Goal: Task Accomplishment & Management: Complete application form

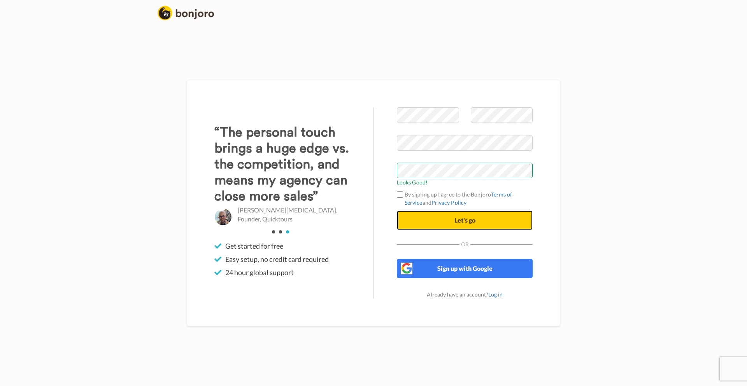
click at [442, 221] on button "Let's go" at bounding box center [465, 219] width 136 height 19
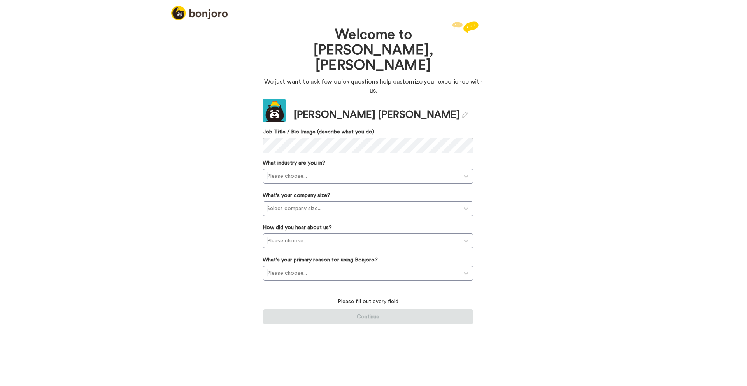
click at [249, 88] on div "Welcome to Bonjoro, Louise We just want to ask few quick questions help customi…" at bounding box center [373, 202] width 747 height 366
click at [274, 109] on div "Update" at bounding box center [274, 113] width 23 height 8
click at [271, 109] on div "Update" at bounding box center [274, 113] width 23 height 8
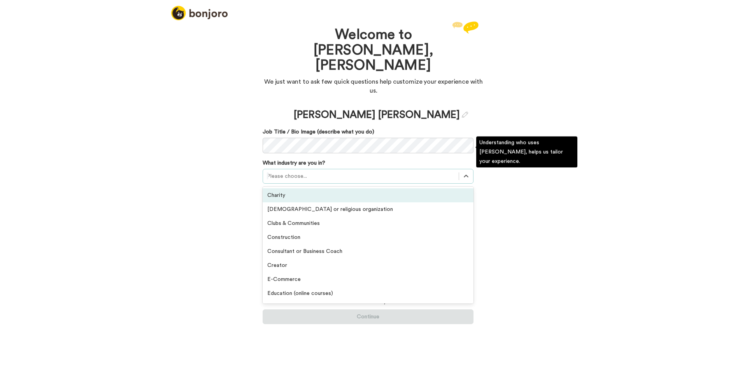
click at [270, 172] on div at bounding box center [361, 176] width 188 height 9
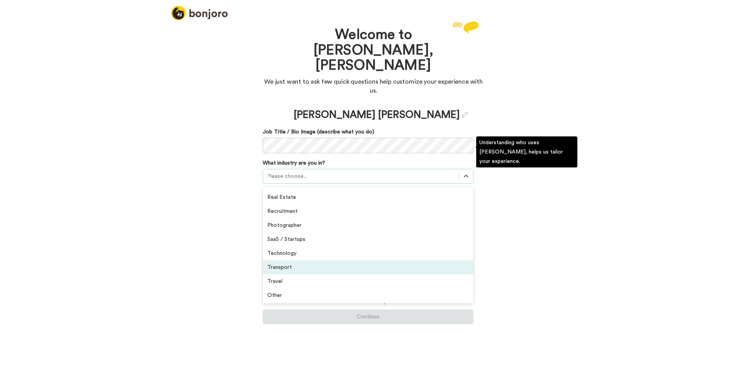
scroll to position [180, 0]
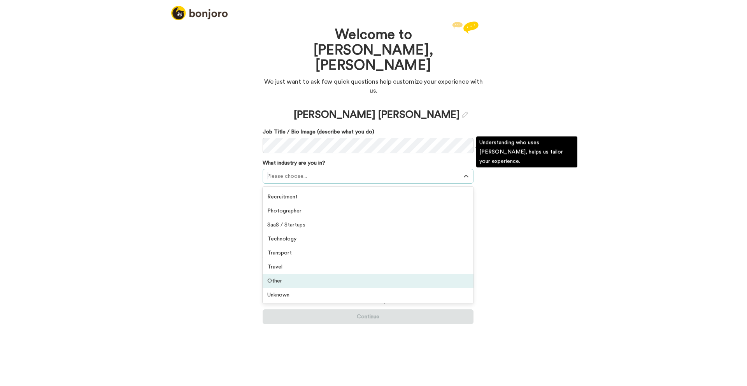
click at [290, 274] on div "Other" at bounding box center [368, 281] width 211 height 14
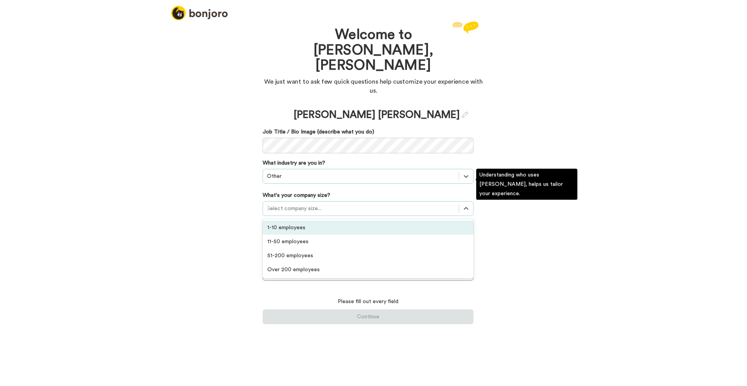
click at [300, 204] on div at bounding box center [361, 208] width 188 height 9
click at [298, 221] on div "1-10 employees" at bounding box center [368, 228] width 211 height 14
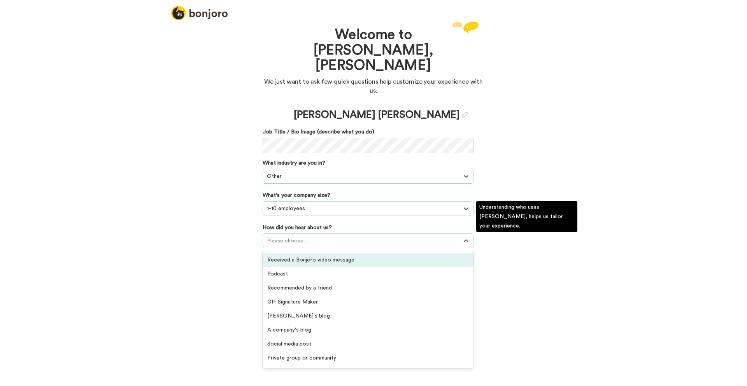
click at [300, 236] on div at bounding box center [361, 240] width 188 height 9
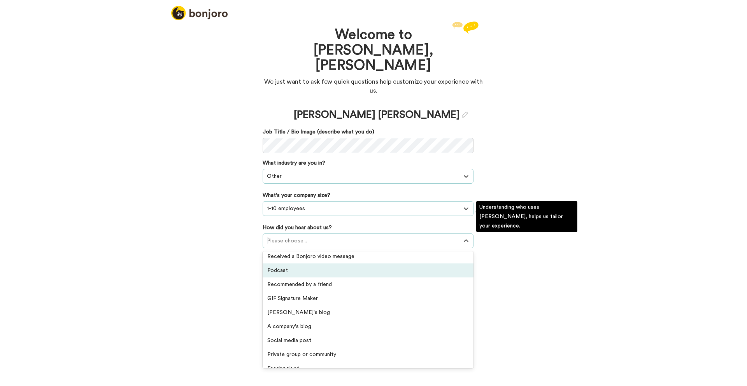
scroll to position [0, 0]
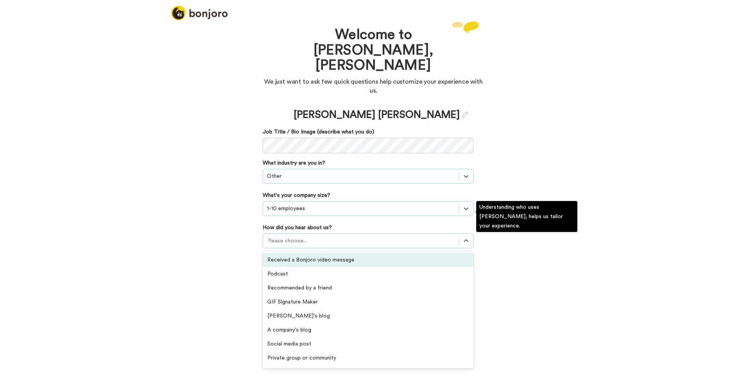
click at [306, 253] on div "Received a Bonjoro video message" at bounding box center [368, 260] width 211 height 14
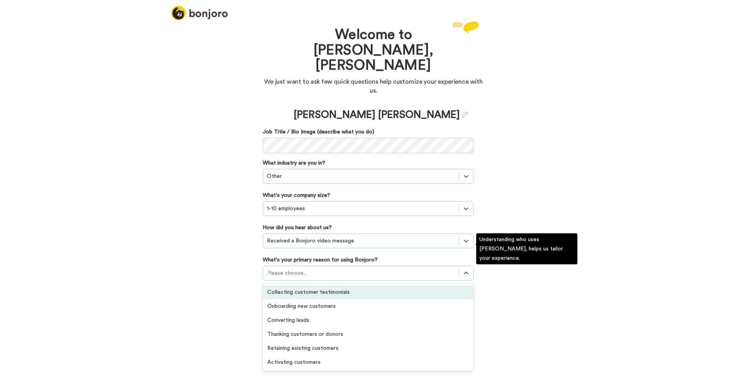
click at [292, 268] on div at bounding box center [361, 272] width 188 height 9
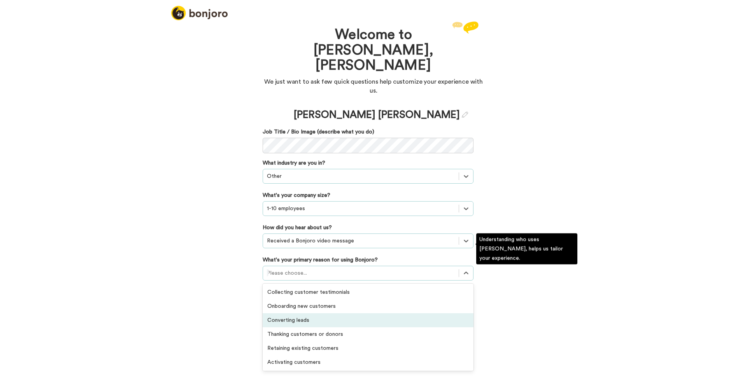
drag, startPoint x: 284, startPoint y: 295, endPoint x: 298, endPoint y: 288, distance: 15.5
click at [284, 313] on div "Converting leads" at bounding box center [368, 320] width 211 height 14
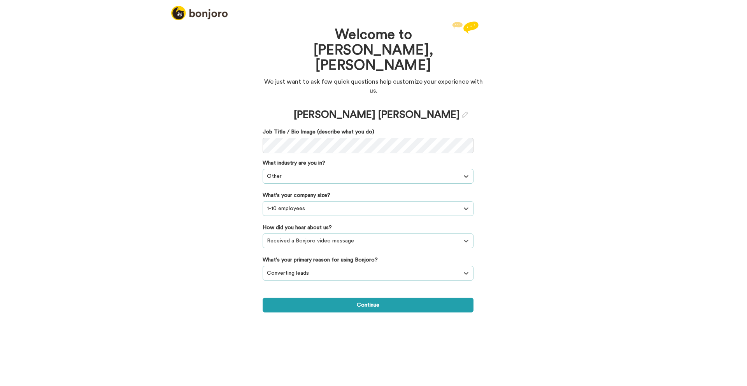
click at [362, 298] on button "Continue" at bounding box center [368, 305] width 211 height 15
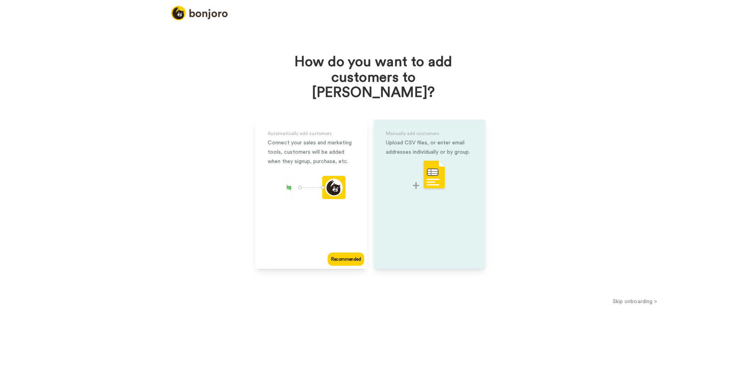
click at [432, 161] on img at bounding box center [429, 175] width 33 height 31
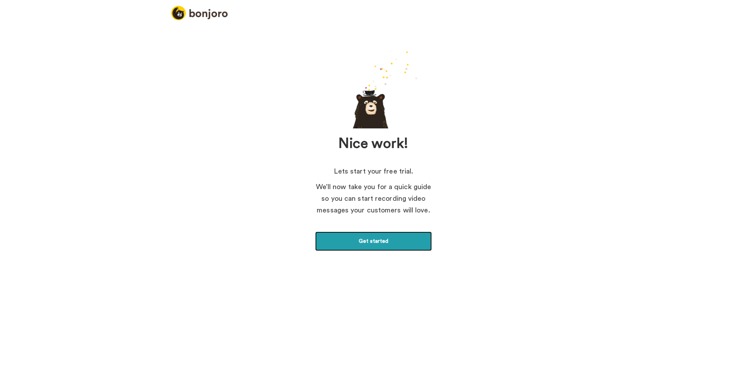
click at [344, 247] on link "Get started" at bounding box center [373, 240] width 117 height 19
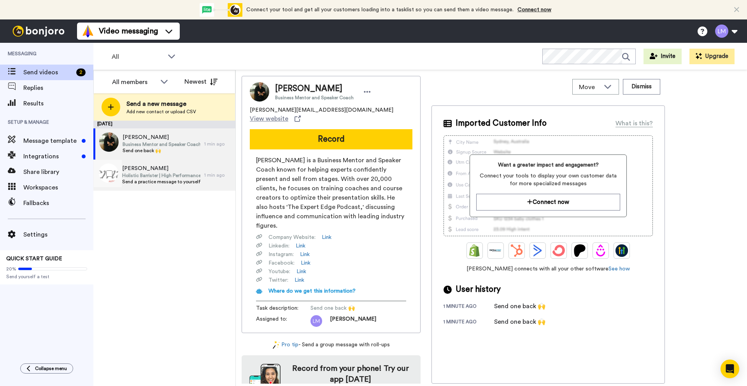
click at [152, 179] on span "Send a practice message to yourself" at bounding box center [161, 182] width 78 height 6
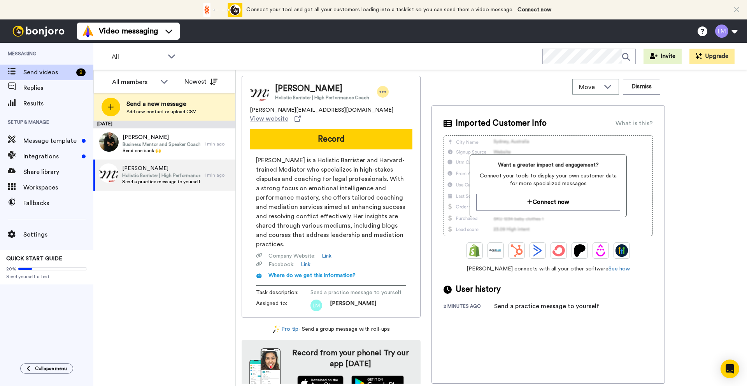
click at [383, 92] on icon at bounding box center [382, 92] width 7 height 8
click at [395, 107] on li "Edit contact" at bounding box center [402, 105] width 56 height 11
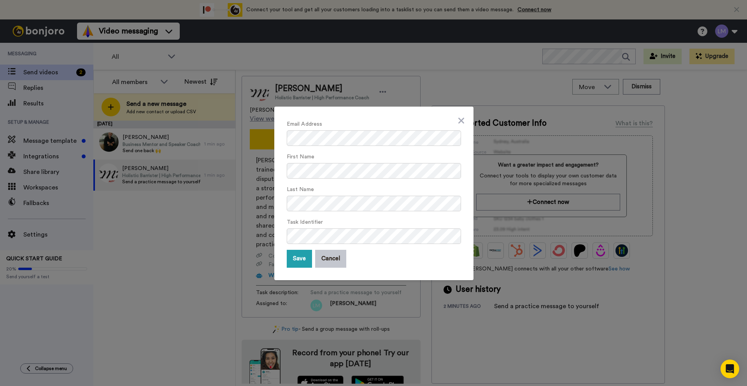
click at [443, 220] on div "Task Identifier" at bounding box center [374, 230] width 174 height 27
drag, startPoint x: 296, startPoint y: 258, endPoint x: 329, endPoint y: 244, distance: 36.3
click at [296, 258] on button "Save" at bounding box center [299, 259] width 25 height 18
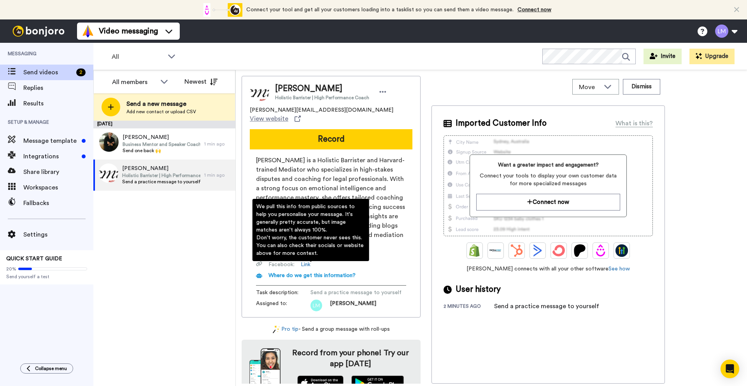
click at [387, 261] on div "Facebook : Link" at bounding box center [331, 265] width 150 height 8
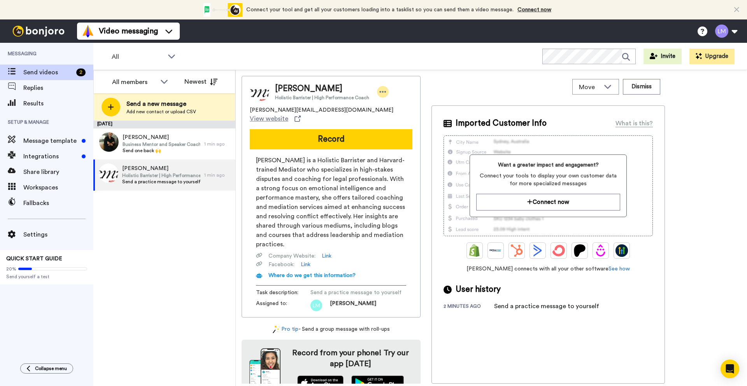
click at [380, 91] on icon at bounding box center [383, 92] width 7 height 2
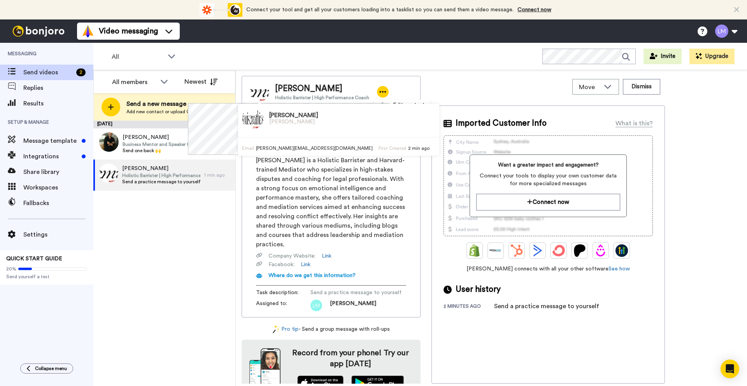
click at [260, 93] on img at bounding box center [259, 91] width 19 height 19
click at [262, 93] on img at bounding box center [259, 91] width 19 height 19
click at [242, 119] on img at bounding box center [252, 118] width 21 height 21
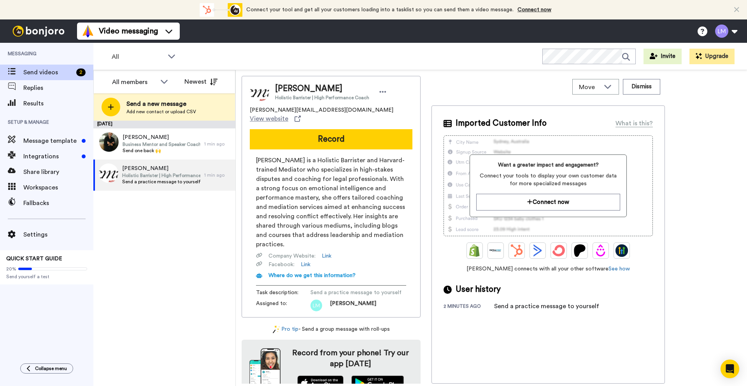
click at [397, 96] on div "Louise Holistic Barrister | High Performance Coach" at bounding box center [331, 91] width 163 height 19
click at [297, 178] on span "[PERSON_NAME] is a Holistic Barrister and Harvard-trained Mediator who speciali…" at bounding box center [331, 202] width 150 height 93
click at [328, 252] on link "Link" at bounding box center [327, 256] width 10 height 8
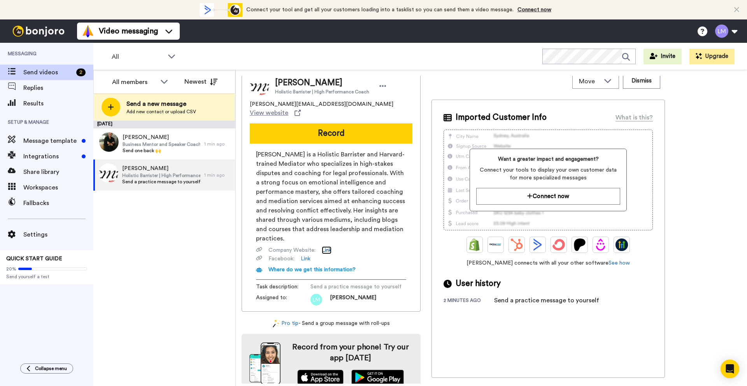
scroll to position [8, 0]
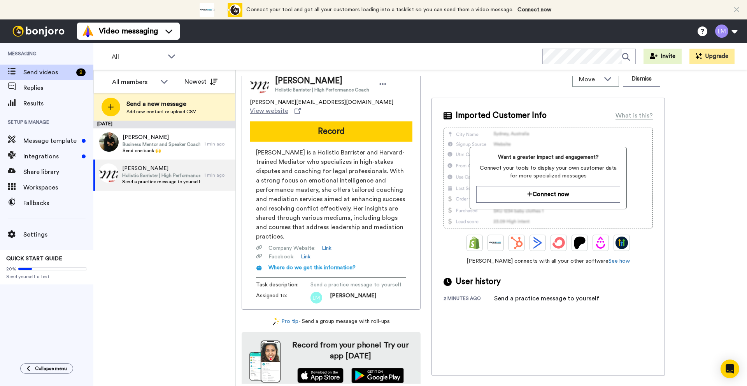
click at [677, 176] on div "Louise Holistic Barrister | High Performance Coach louise@louisemathias.com.au …" at bounding box center [491, 230] width 499 height 308
click at [379, 86] on icon at bounding box center [382, 84] width 7 height 8
click at [361, 191] on span "[PERSON_NAME] is a Holistic Barrister and Harvard-trained Mediator who speciali…" at bounding box center [331, 194] width 150 height 93
click at [352, 281] on span "Send a practice message to yourself" at bounding box center [355, 285] width 91 height 8
click at [316, 292] on img at bounding box center [316, 298] width 12 height 12
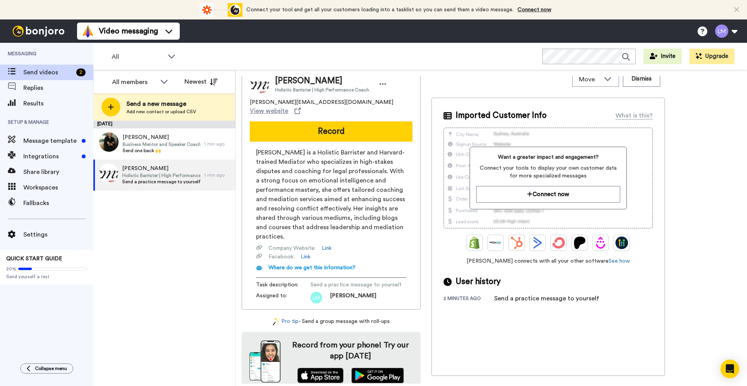
drag, startPoint x: 348, startPoint y: 278, endPoint x: 289, endPoint y: 278, distance: 58.3
click at [347, 281] on span "Send a practice message to yourself" at bounding box center [355, 285] width 91 height 8
click at [284, 281] on span "Task description :" at bounding box center [283, 285] width 54 height 8
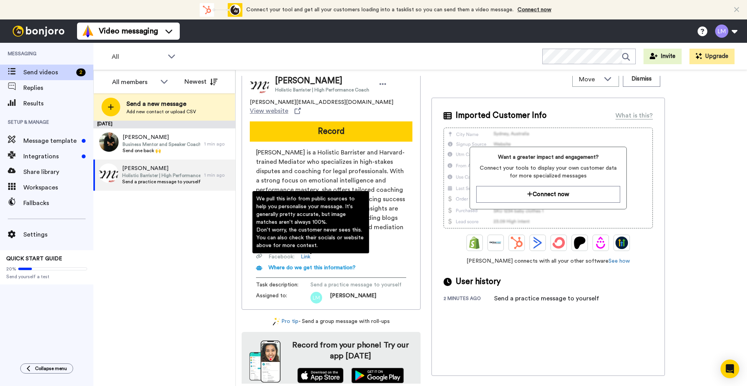
click at [321, 228] on div "We pull this info from public sources to help you personalise your message. It'…" at bounding box center [310, 222] width 109 height 54
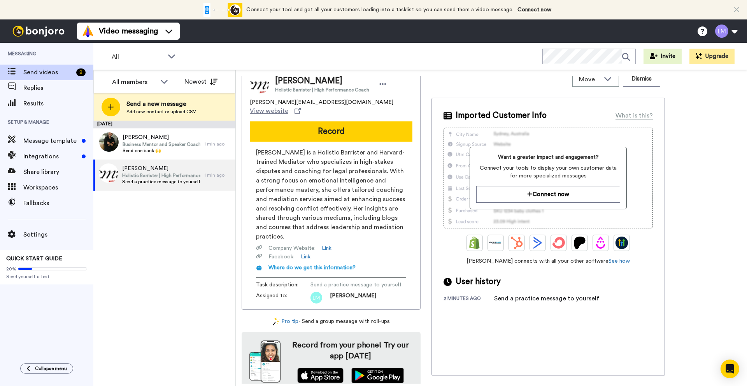
click at [552, 299] on div "Send a practice message to yourself" at bounding box center [546, 298] width 105 height 9
drag, startPoint x: 358, startPoint y: 278, endPoint x: 350, endPoint y: 283, distance: 8.9
click at [358, 281] on span "Send a practice message to yourself" at bounding box center [355, 285] width 91 height 8
click at [315, 369] on img at bounding box center [320, 376] width 46 height 16
click at [41, 270] on span at bounding box center [52, 268] width 69 height 3
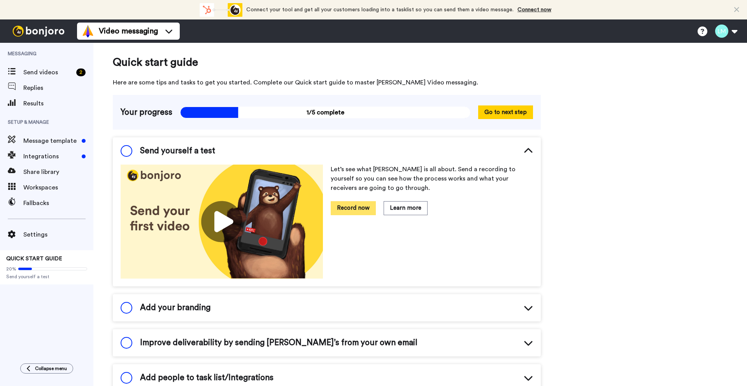
click at [349, 207] on button "Record now" at bounding box center [353, 208] width 45 height 14
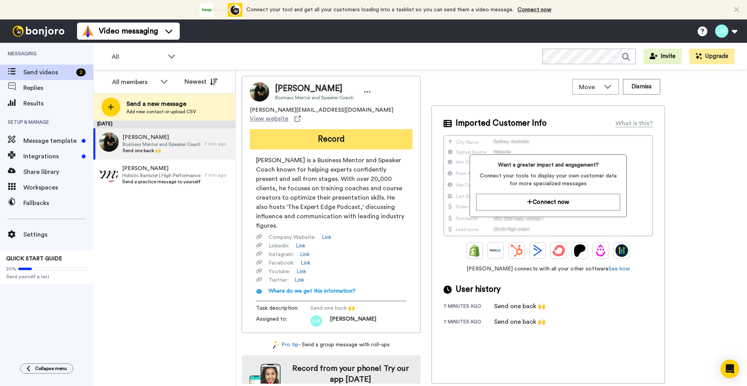
click at [328, 131] on button "Record" at bounding box center [331, 139] width 163 height 20
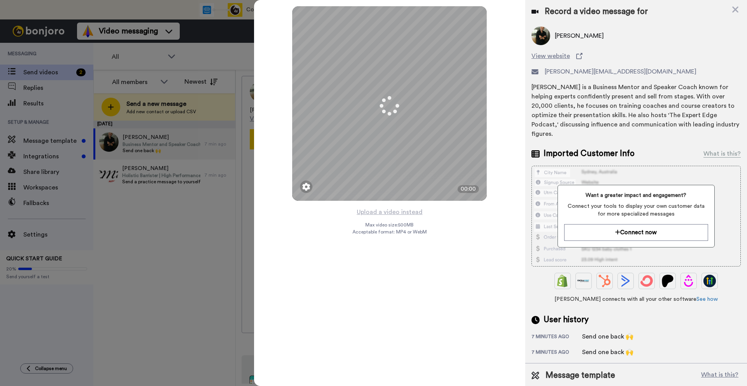
click at [735, 10] on icon at bounding box center [735, 10] width 6 height 6
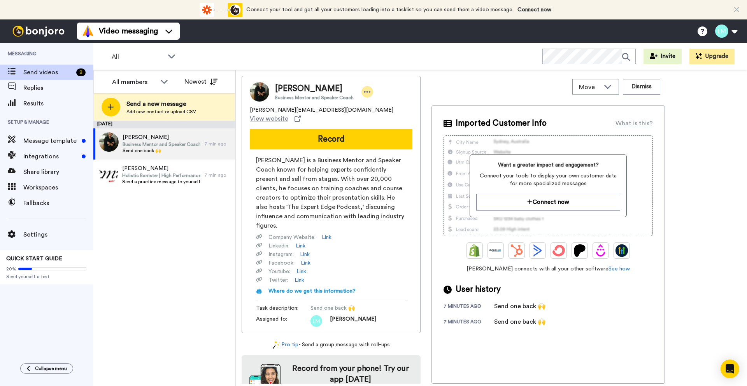
click at [364, 91] on icon at bounding box center [367, 92] width 7 height 8
click at [379, 136] on li "Dismiss" at bounding box center [387, 137] width 56 height 11
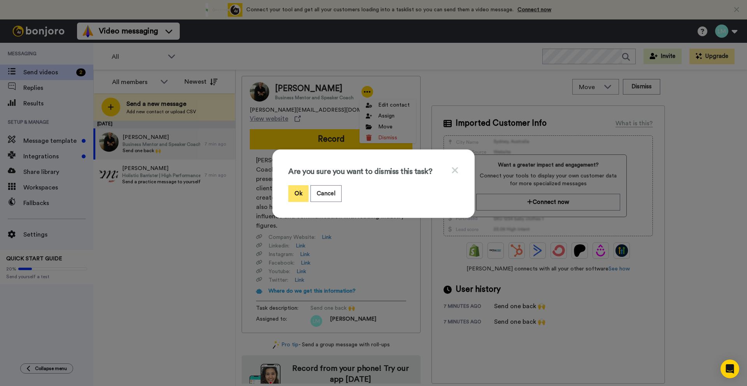
click at [294, 193] on button "Ok" at bounding box center [298, 193] width 20 height 17
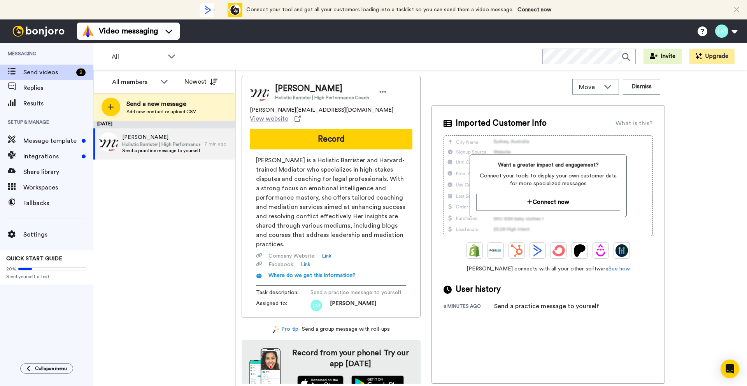
click at [343, 133] on button "Record" at bounding box center [331, 139] width 163 height 20
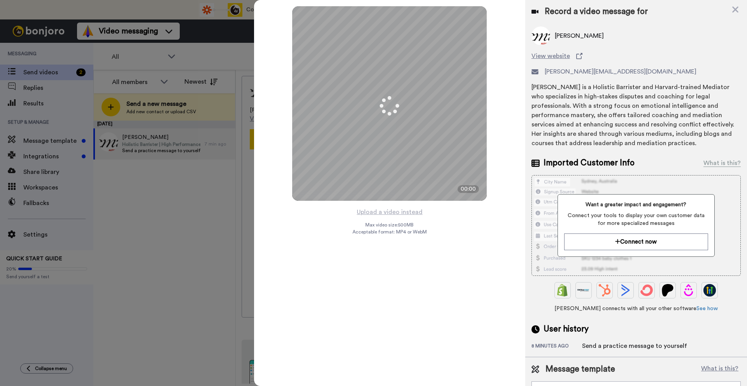
scroll to position [16, 0]
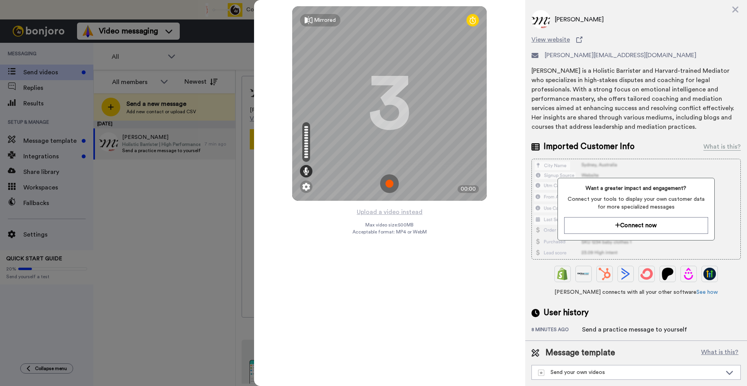
drag, startPoint x: 734, startPoint y: 8, endPoint x: 675, endPoint y: 15, distance: 58.8
click at [734, 8] on icon at bounding box center [735, 10] width 6 height 6
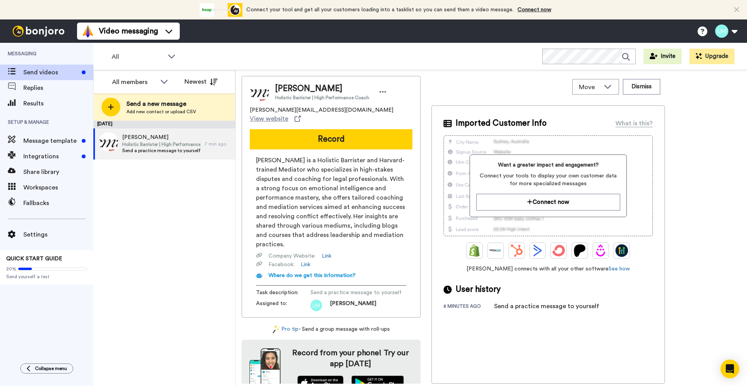
scroll to position [8, 0]
